Goal: Task Accomplishment & Management: Use online tool/utility

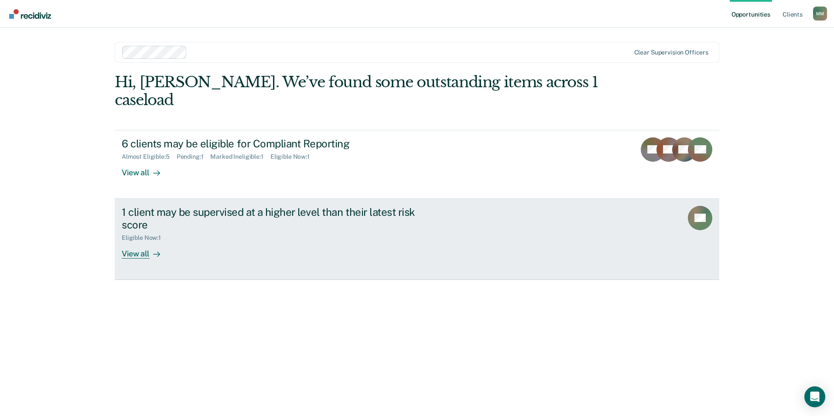
click at [420, 239] on div "1 client may be supervised at a higher level than their latest risk score Eligi…" at bounding box center [285, 232] width 327 height 53
